Goal: Subscribe to service/newsletter

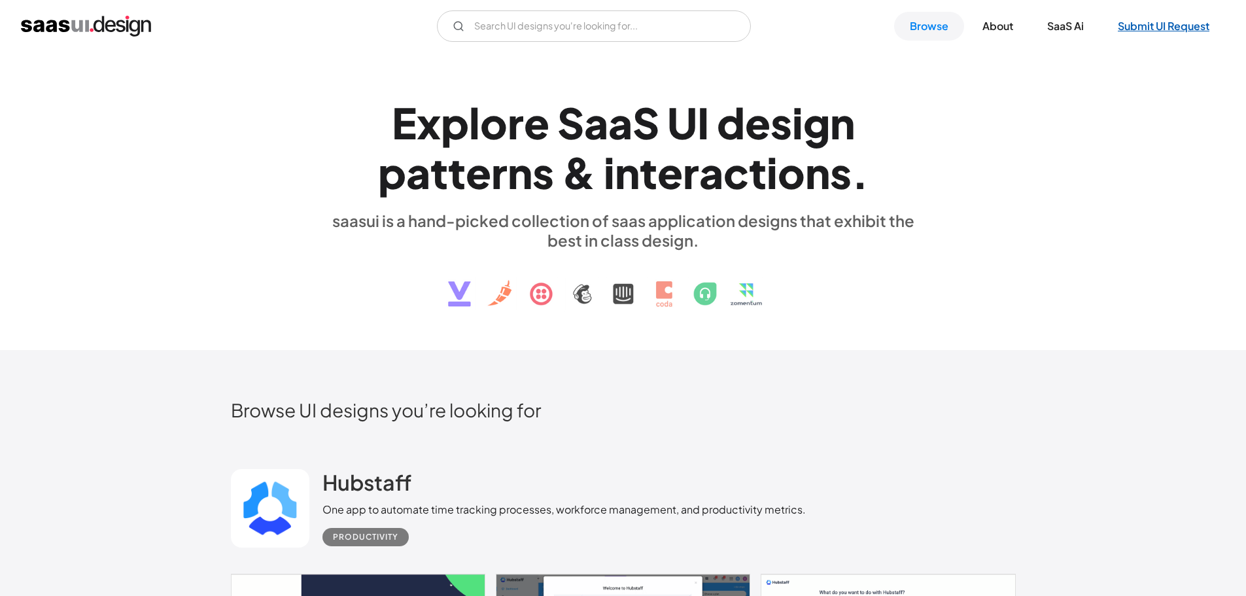
click at [1128, 20] on link "Submit UI Request" at bounding box center [1163, 26] width 123 height 29
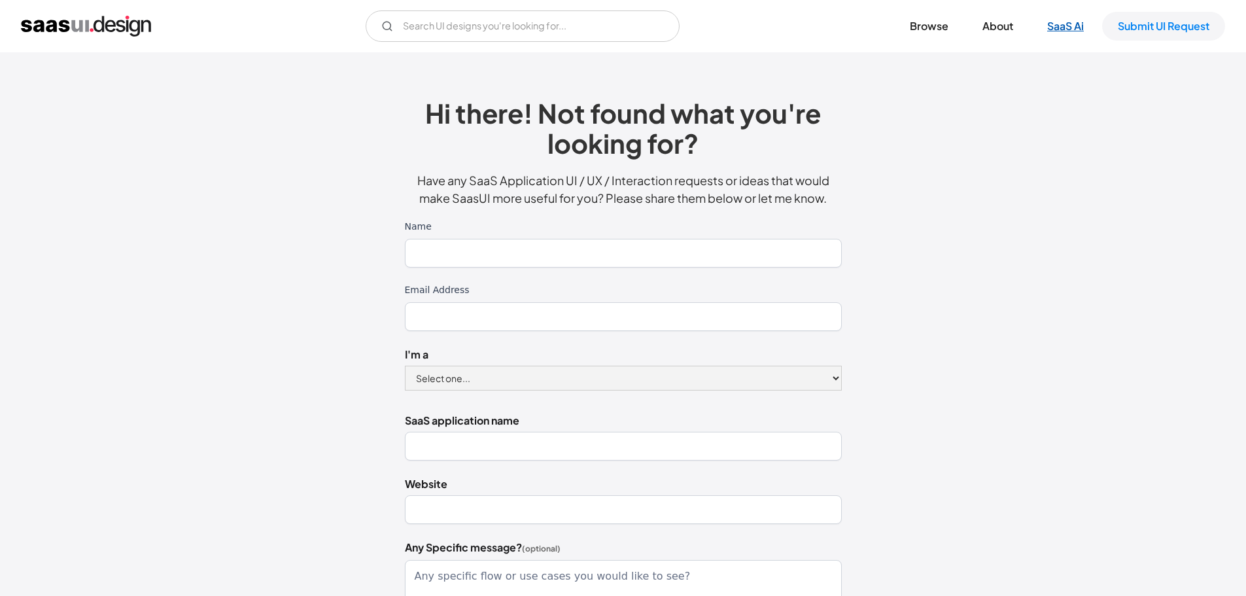
click at [1048, 27] on link "SaaS Ai" at bounding box center [1065, 26] width 68 height 29
click at [917, 17] on link "Browse" at bounding box center [929, 26] width 70 height 29
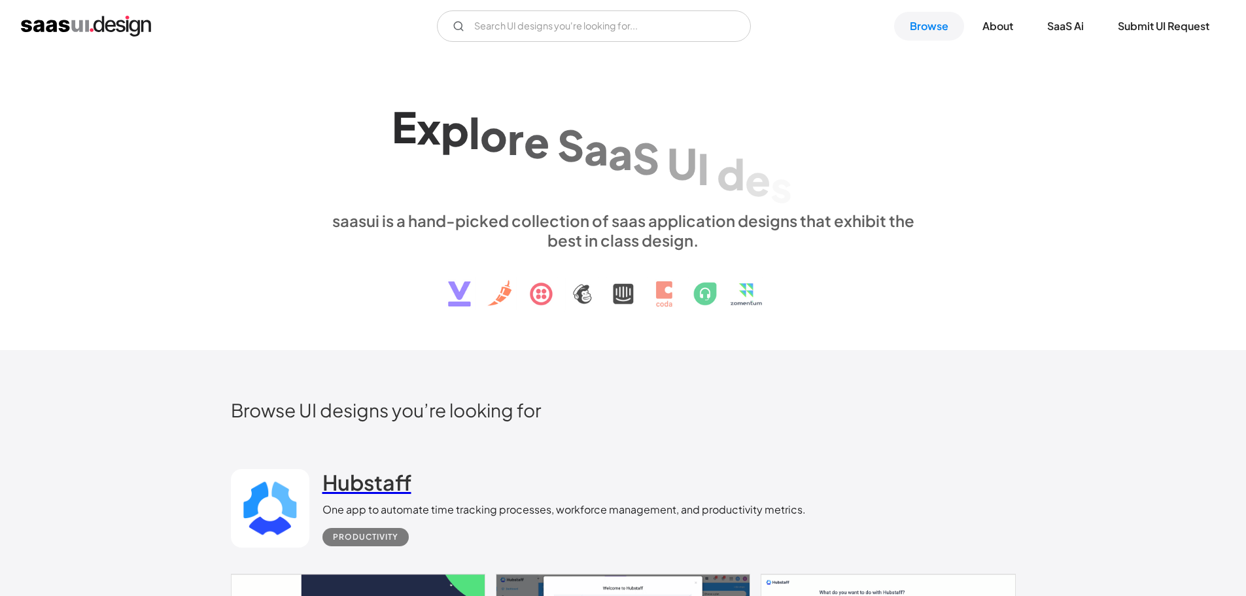
scroll to position [327, 0]
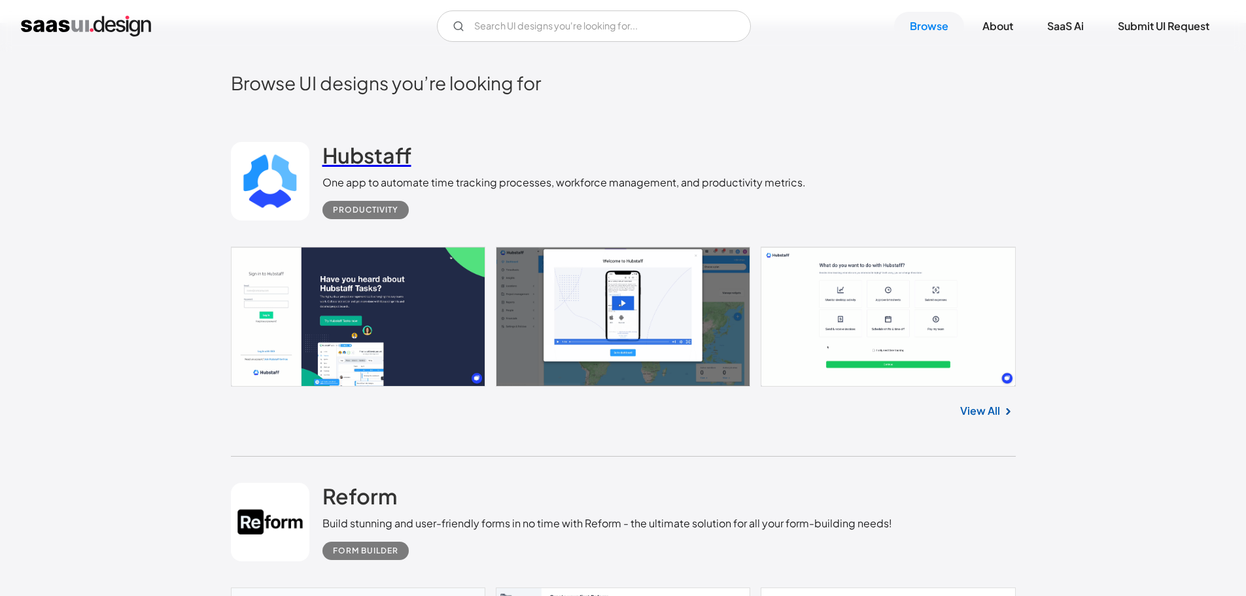
click at [394, 150] on h2 "Hubstaff" at bounding box center [366, 155] width 89 height 26
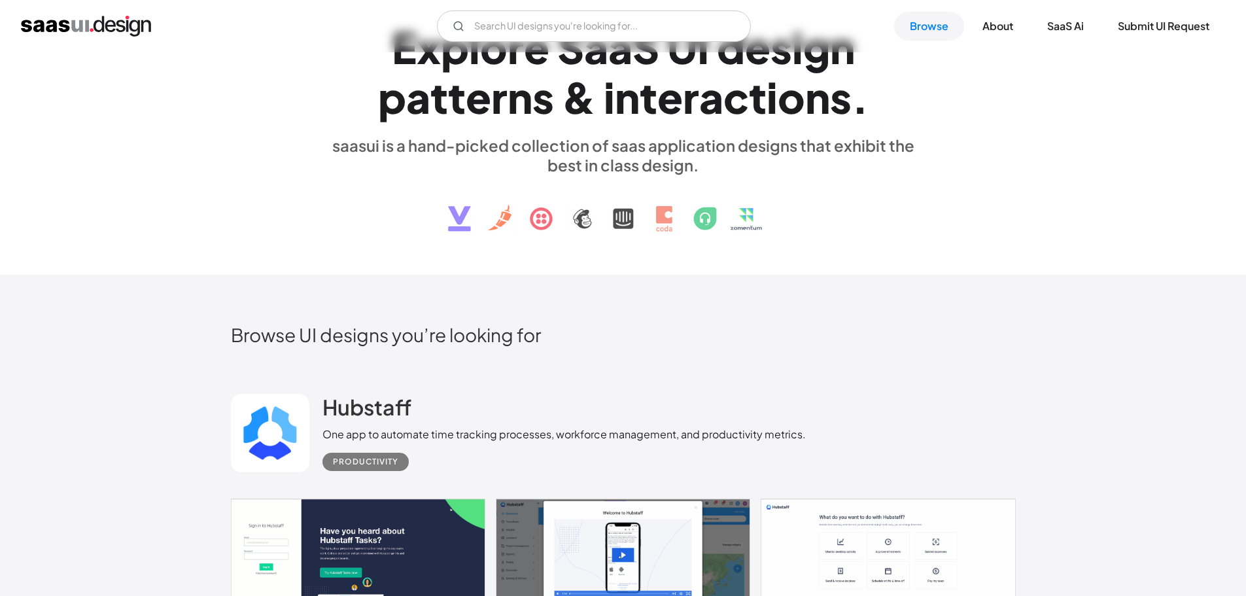
scroll to position [0, 0]
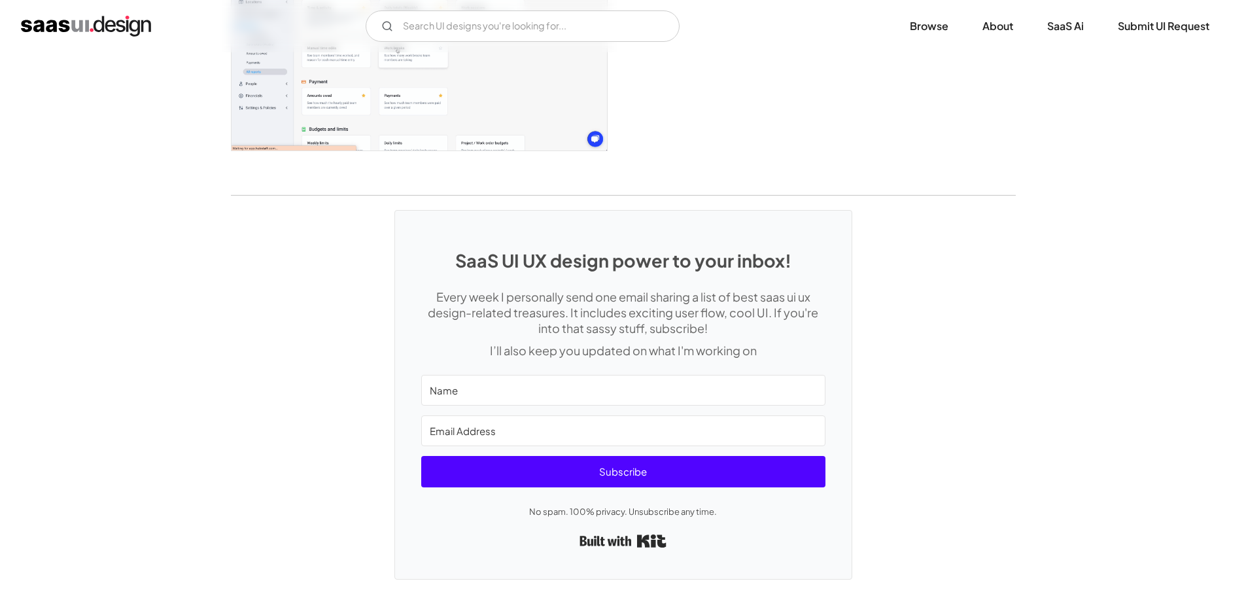
scroll to position [3466, 0]
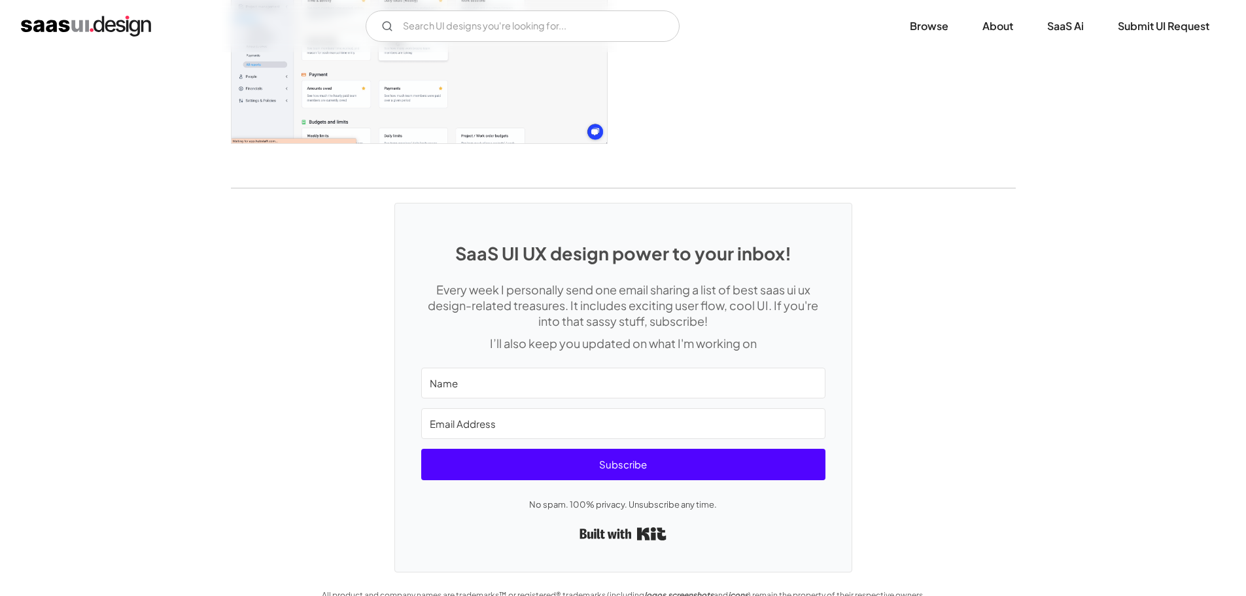
click at [656, 379] on input "Name" at bounding box center [623, 382] width 404 height 31
type input "Alex"
click at [657, 422] on input "Email Address" at bounding box center [623, 423] width 404 height 31
type input "soloveymann@gmail.com"
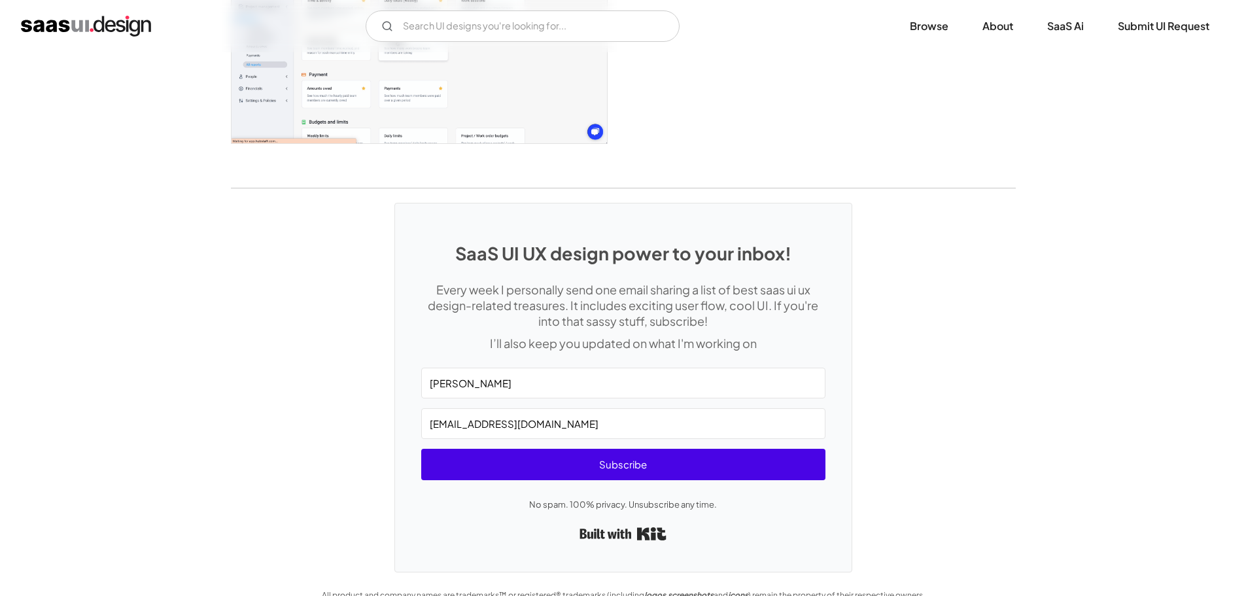
click at [641, 459] on span "Subscribe" at bounding box center [623, 464] width 404 height 31
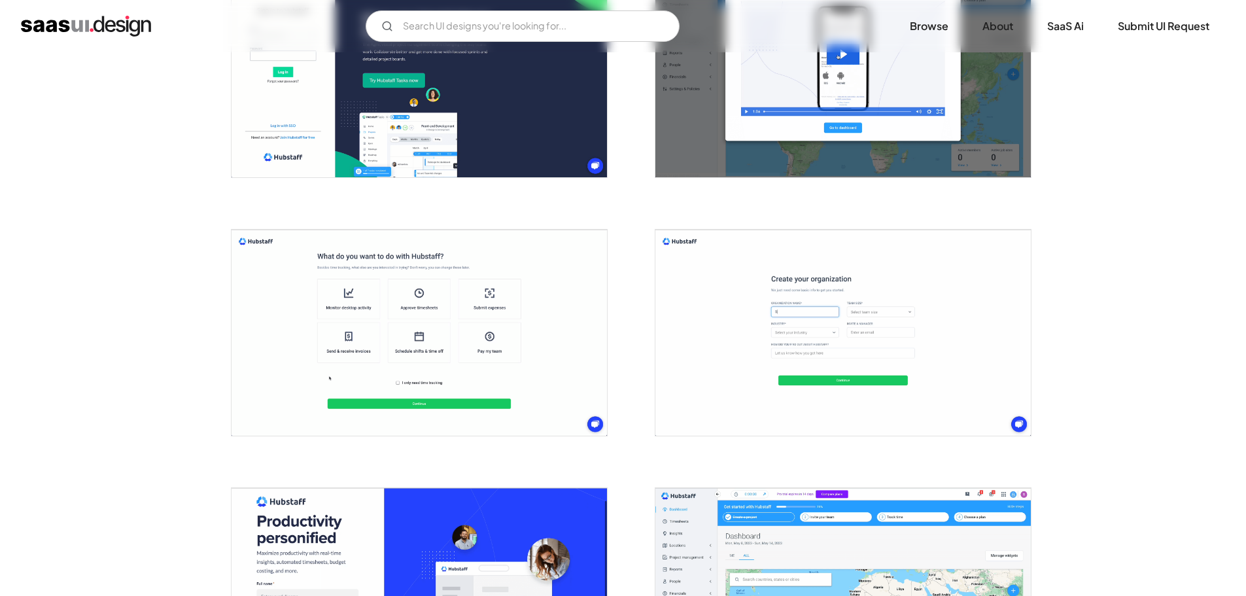
scroll to position [0, 0]
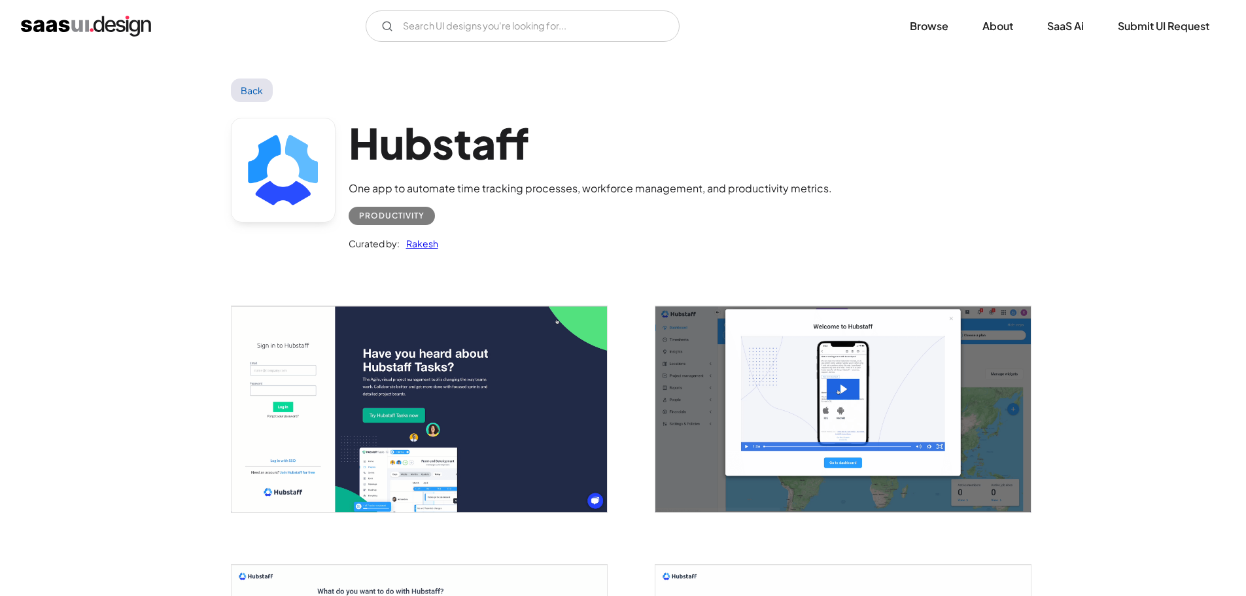
click at [241, 89] on link "Back" at bounding box center [252, 90] width 43 height 24
